Goal: Transaction & Acquisition: Obtain resource

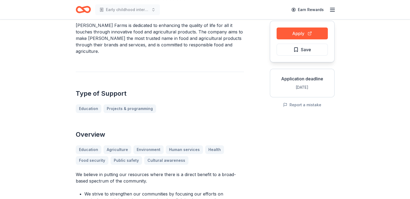
scroll to position [52, 0]
click at [301, 32] on button "Apply" at bounding box center [301, 34] width 51 height 12
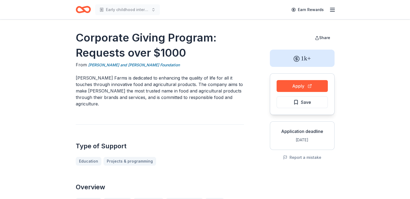
click at [79, 9] on icon "Home" at bounding box center [83, 9] width 15 height 13
click at [84, 11] on icon "Home" at bounding box center [85, 9] width 8 height 5
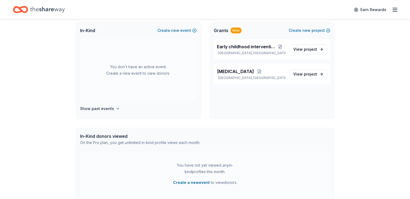
scroll to position [116, 0]
click at [309, 76] on span "View project" at bounding box center [305, 74] width 24 height 6
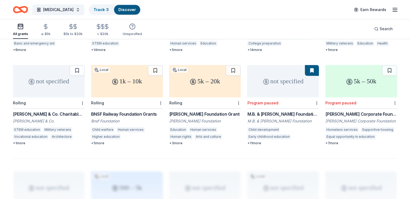
scroll to position [311, 0]
click at [141, 110] on div "BNSF Railway Foundation Grants" at bounding box center [127, 113] width 72 height 6
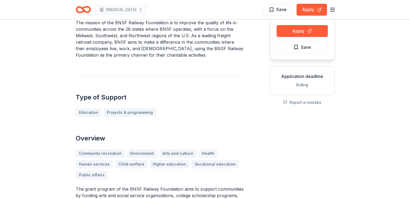
scroll to position [53, 0]
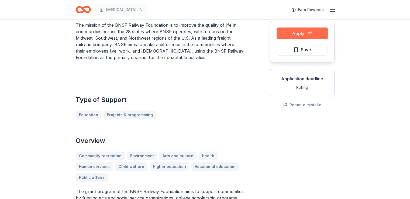
click at [290, 35] on button "Apply" at bounding box center [301, 33] width 51 height 12
